Goal: Information Seeking & Learning: Find specific fact

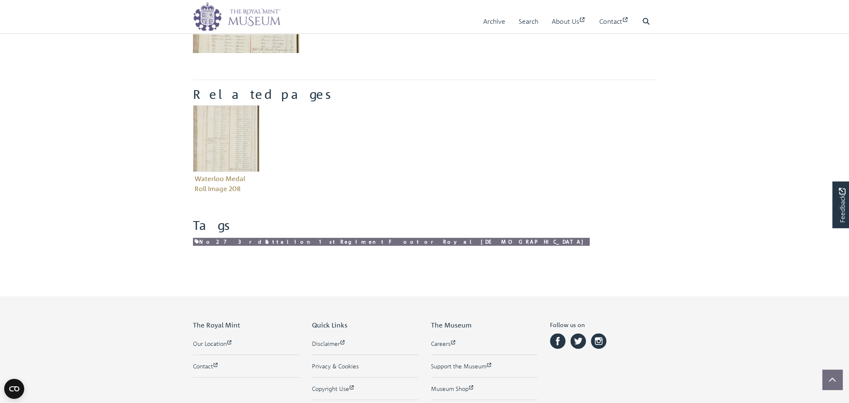
scroll to position [77, 0]
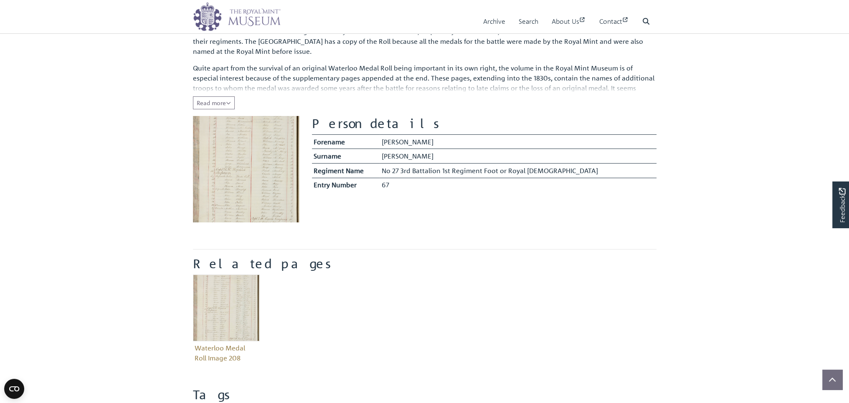
drag, startPoint x: 313, startPoint y: 121, endPoint x: 406, endPoint y: 185, distance: 112.1
click at [406, 185] on section "Person details Forename Matthew Surname Andrew Regiment Name" at bounding box center [484, 154] width 344 height 76
copy section "Person details Forename Matthew Surname Andrew Regiment Name No 27 3rd Battalio…"
click at [236, 167] on img at bounding box center [246, 169] width 106 height 106
click at [228, 101] on icon "Read all of the content" at bounding box center [228, 103] width 5 height 6
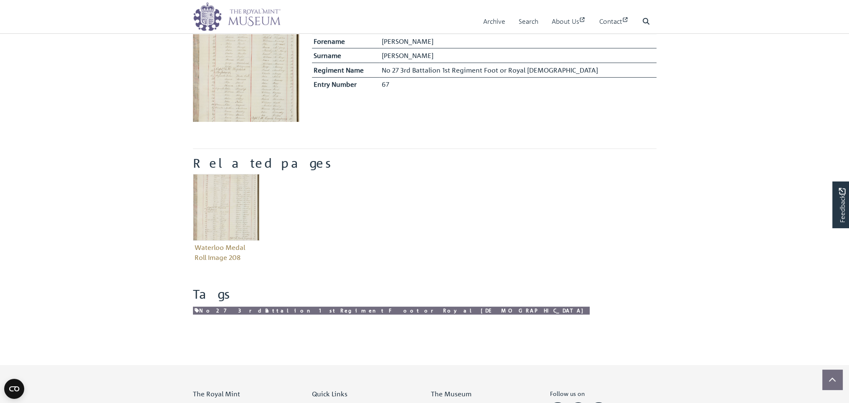
scroll to position [195, 0]
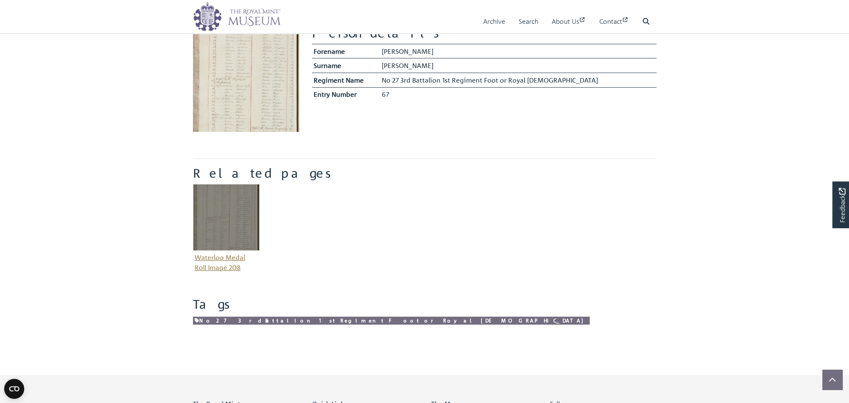
click at [215, 211] on img "Item related to this entity" at bounding box center [226, 217] width 67 height 67
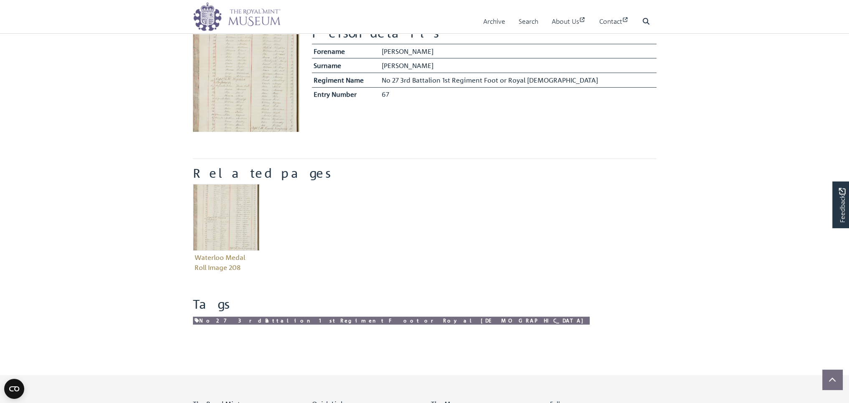
click at [243, 76] on img at bounding box center [246, 78] width 106 height 106
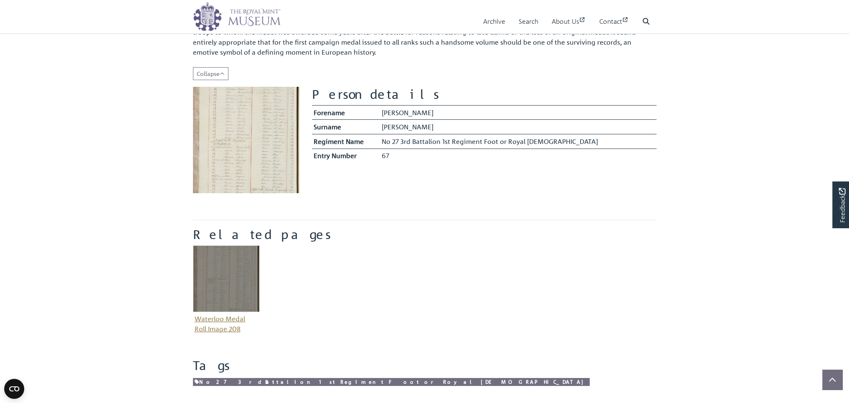
click at [223, 270] on img "Item related to this entity" at bounding box center [226, 279] width 67 height 67
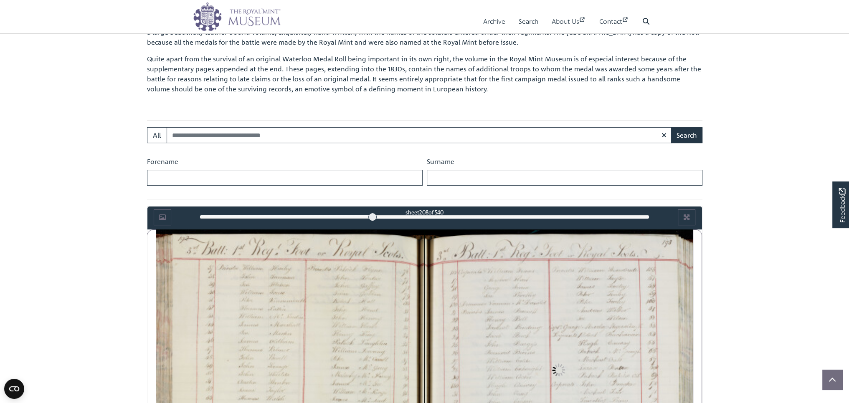
scroll to position [476, 0]
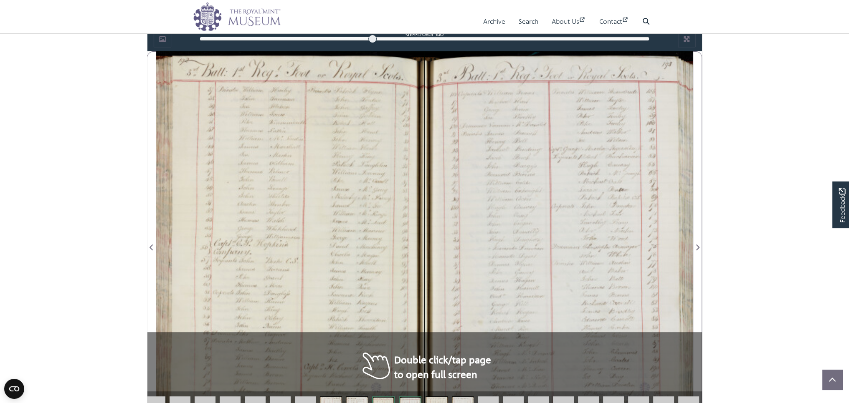
click at [337, 229] on div at bounding box center [290, 242] width 268 height 382
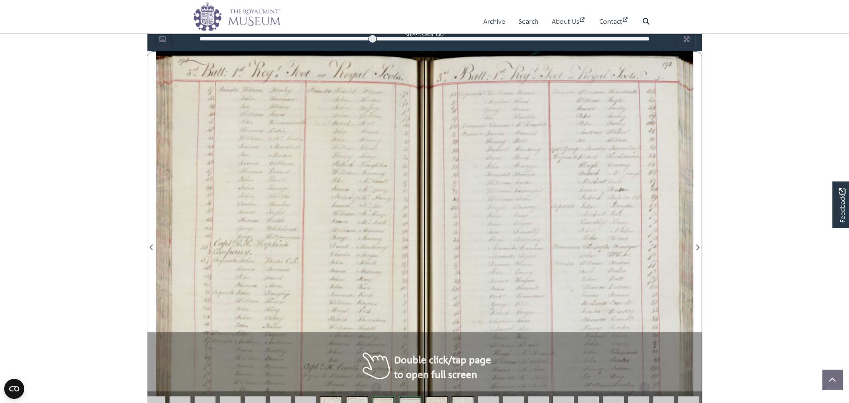
click at [337, 229] on div at bounding box center [290, 242] width 268 height 382
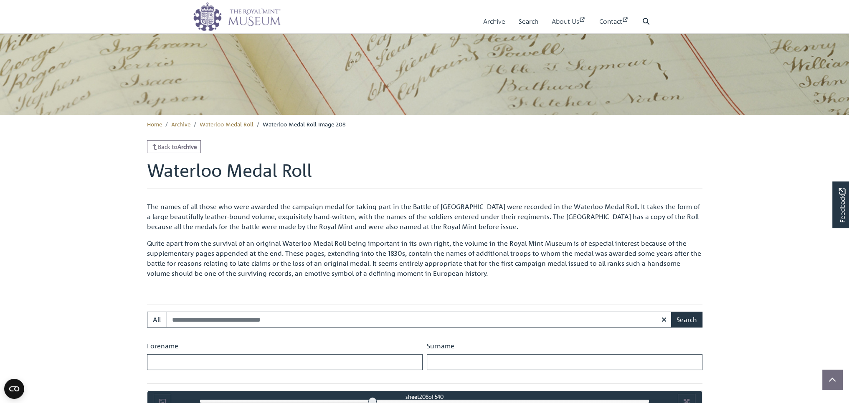
scroll to position [130, 0]
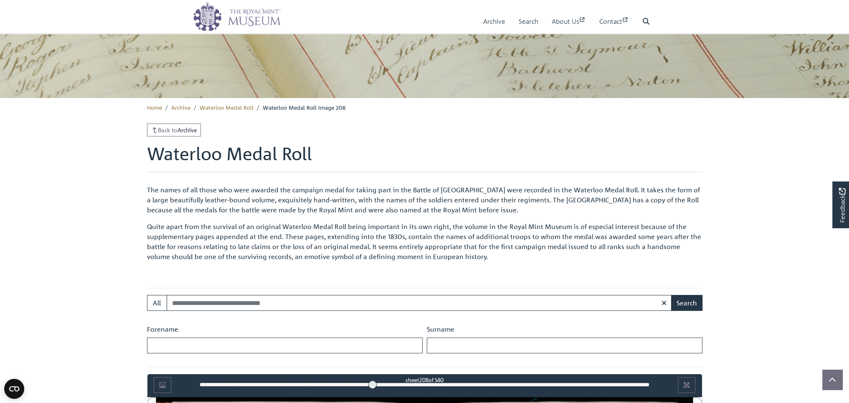
click at [239, 295] on input "Search:" at bounding box center [419, 303] width 505 height 16
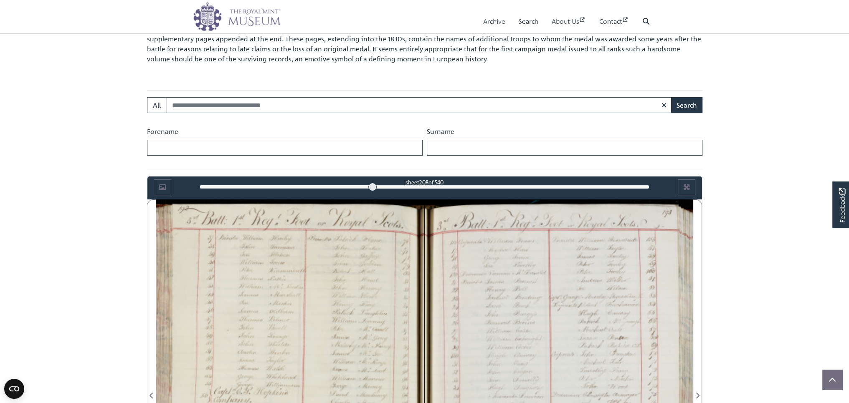
click at [239, 104] on input "Search:" at bounding box center [419, 105] width 505 height 16
type input "**********"
click at [688, 104] on button "Search" at bounding box center [686, 105] width 31 height 16
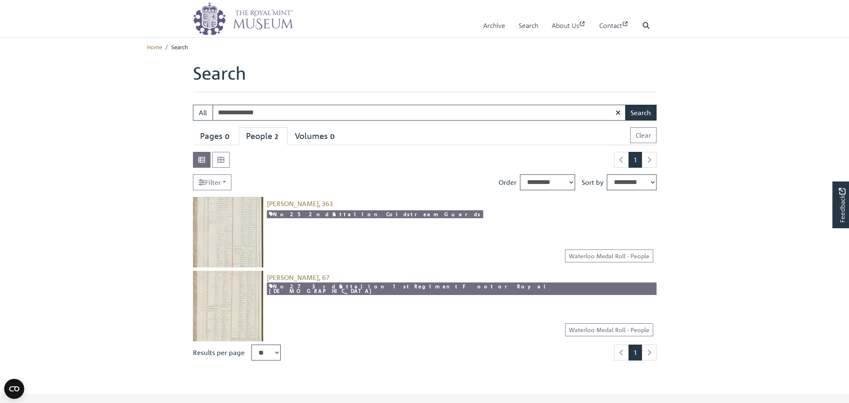
click at [234, 295] on img at bounding box center [228, 306] width 71 height 71
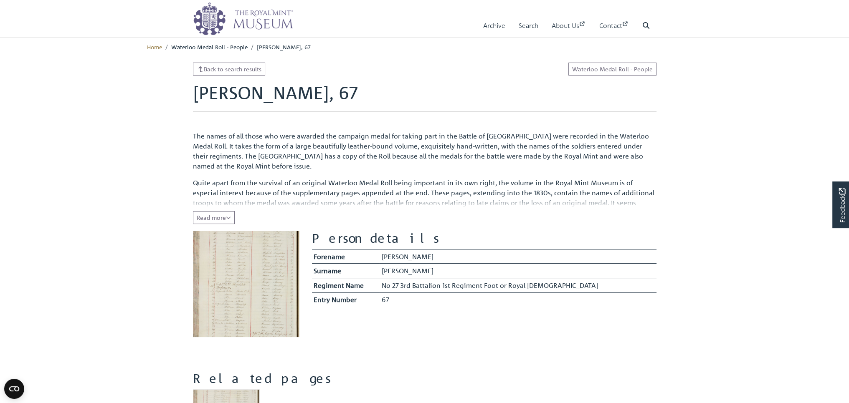
click at [234, 295] on img at bounding box center [246, 284] width 106 height 106
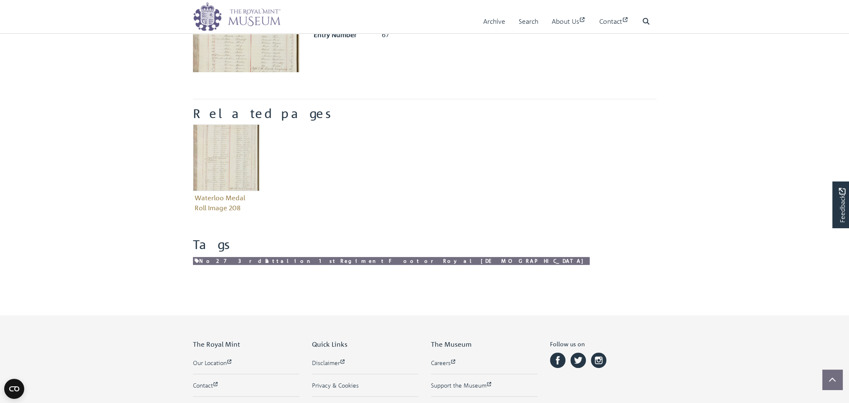
scroll to position [273, 0]
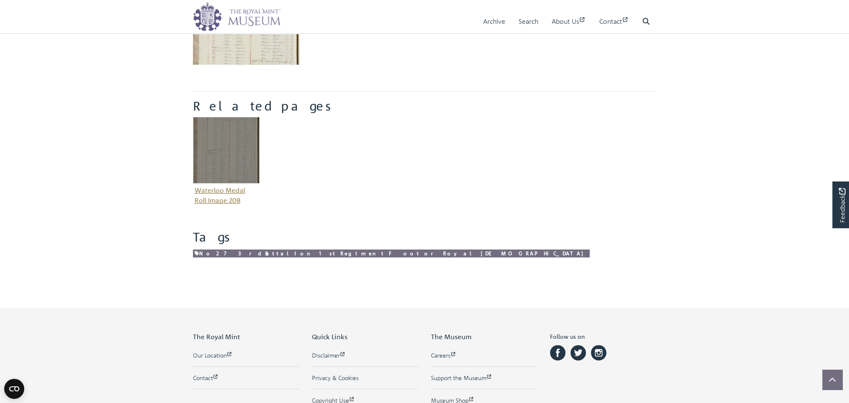
click at [225, 142] on img "Item related to this entity" at bounding box center [226, 150] width 67 height 67
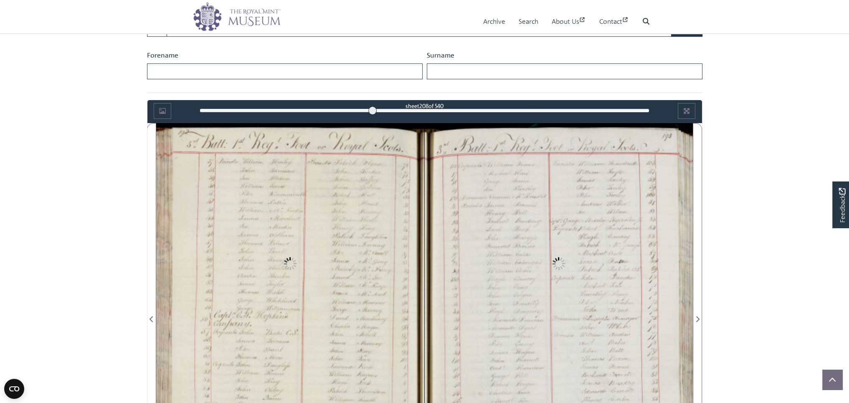
scroll to position [411, 0]
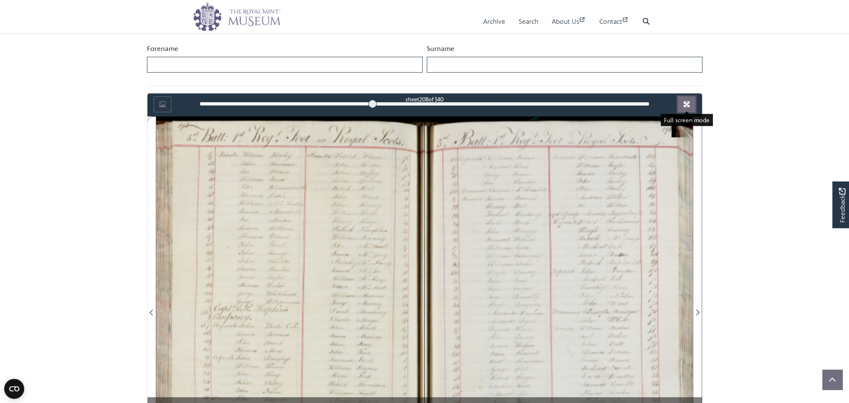
click at [688, 103] on icon "Full screen mode" at bounding box center [686, 104] width 7 height 7
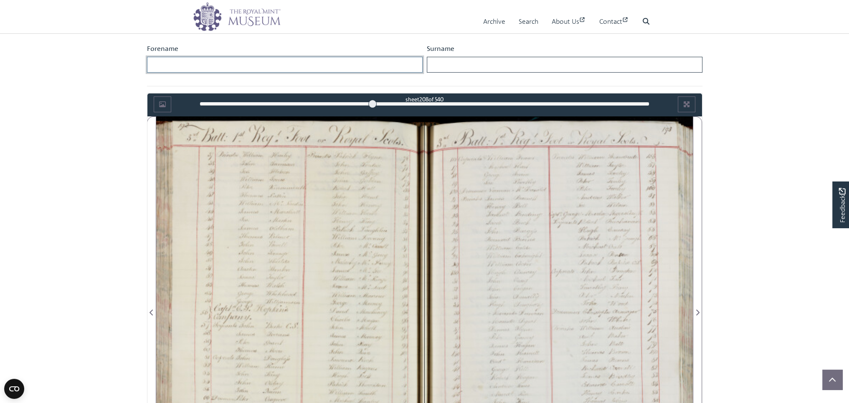
click at [236, 63] on input "Forename" at bounding box center [285, 65] width 276 height 16
type input "*******"
click at [448, 65] on input "Surname" at bounding box center [565, 65] width 276 height 16
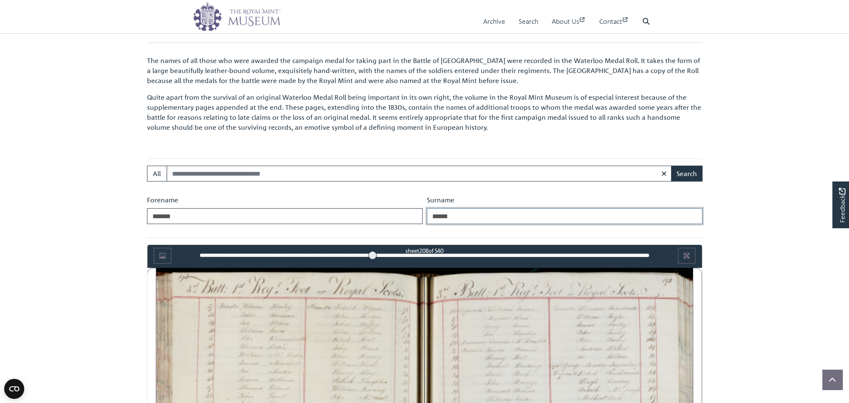
scroll to position [195, 0]
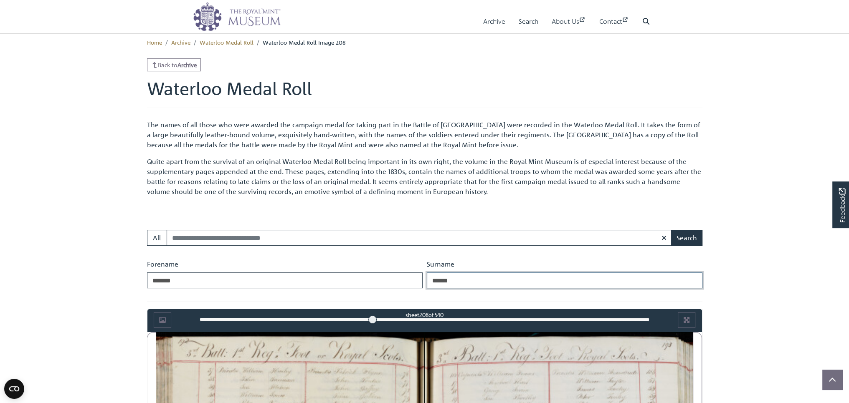
click at [532, 282] on input "******" at bounding box center [565, 281] width 276 height 16
type input "******"
click at [671, 230] on button "Search" at bounding box center [686, 238] width 31 height 16
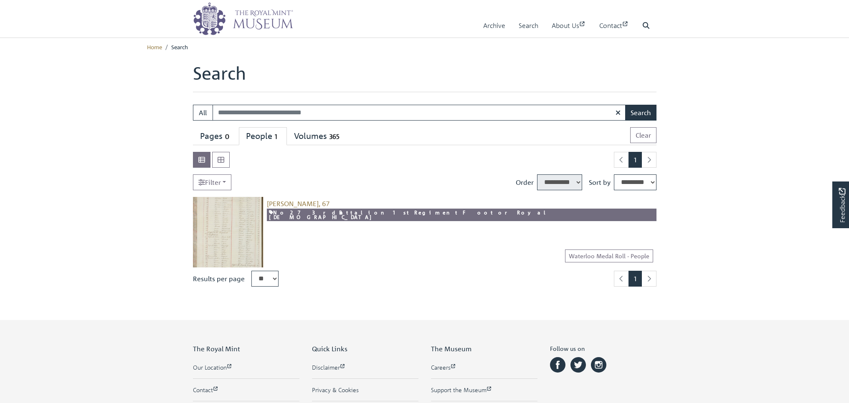
select select "****"
click at [238, 223] on img at bounding box center [228, 232] width 71 height 71
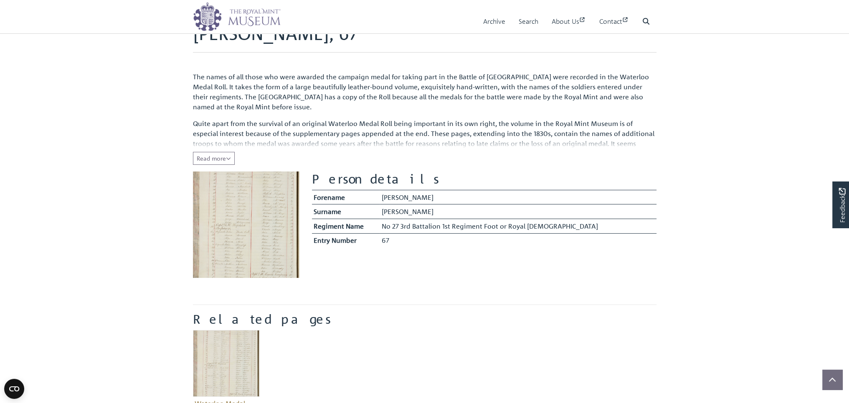
scroll to position [64, 0]
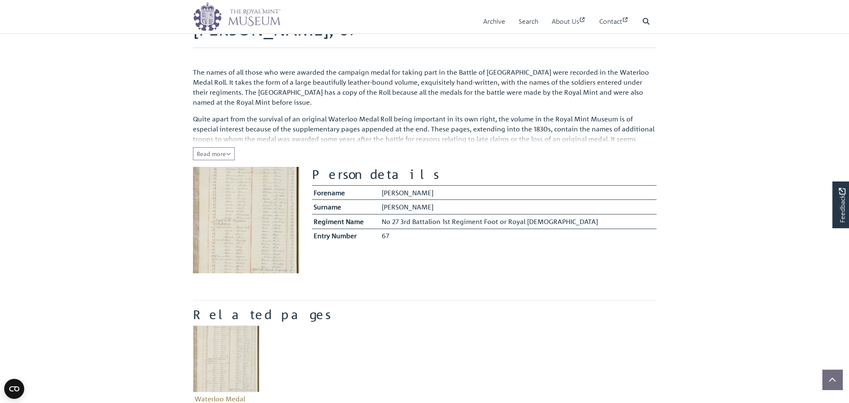
click at [252, 212] on img at bounding box center [246, 220] width 106 height 106
click at [231, 154] on icon "Read all of the content" at bounding box center [228, 154] width 5 height 6
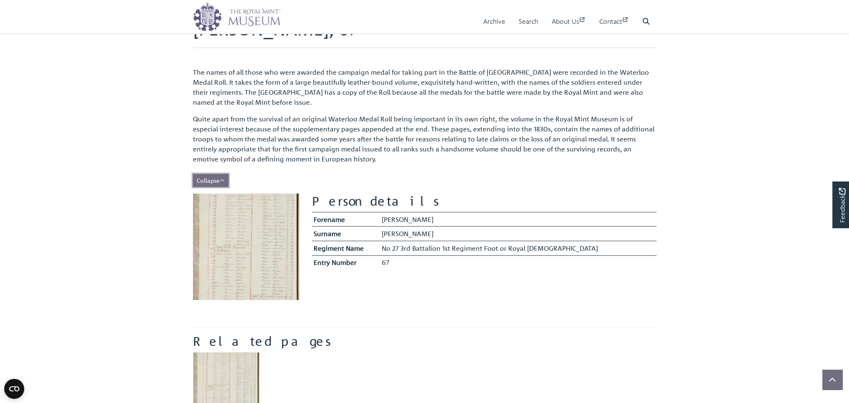
click at [220, 181] on span "Collapse" at bounding box center [211, 181] width 28 height 8
